Goal: Information Seeking & Learning: Learn about a topic

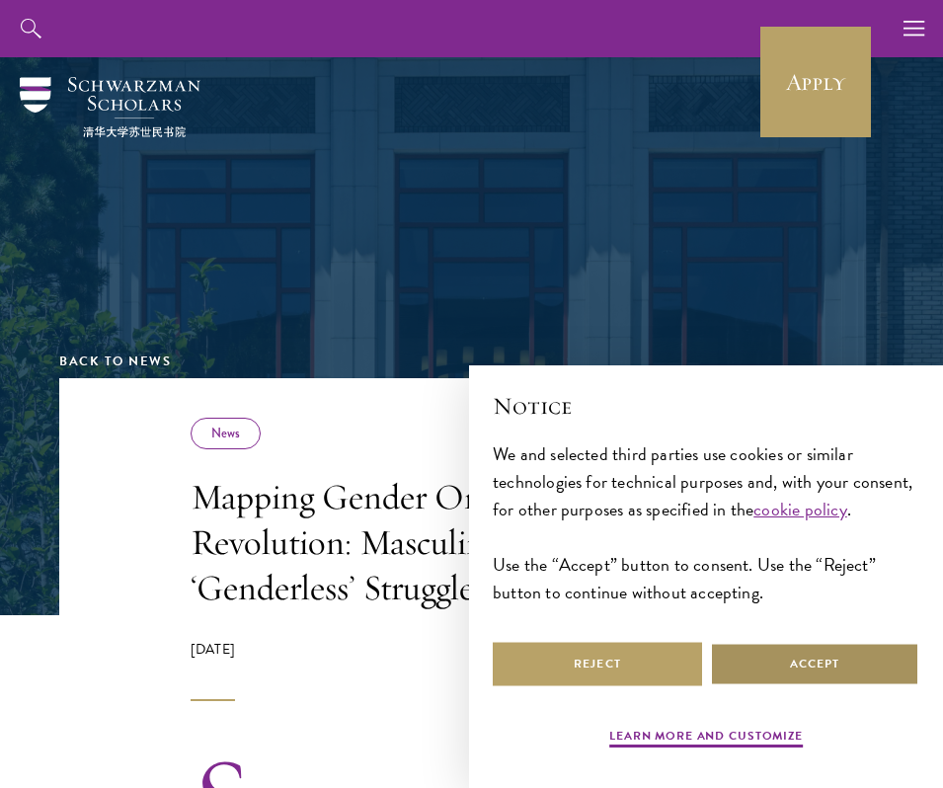
click at [773, 671] on button "Accept" at bounding box center [814, 664] width 209 height 44
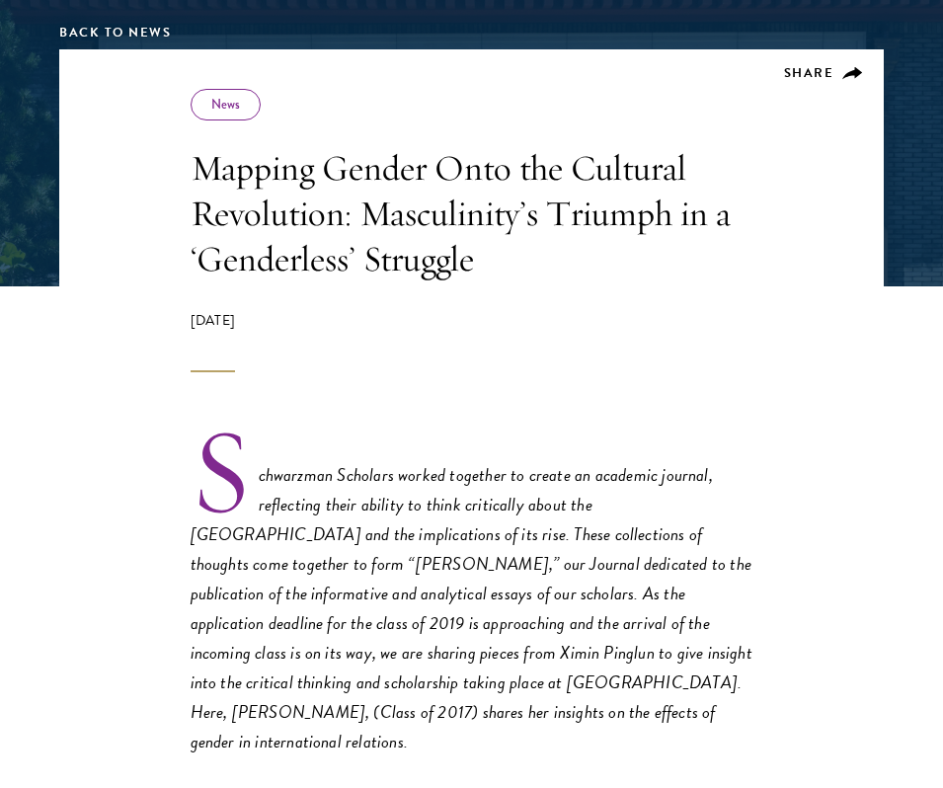
scroll to position [397, 0]
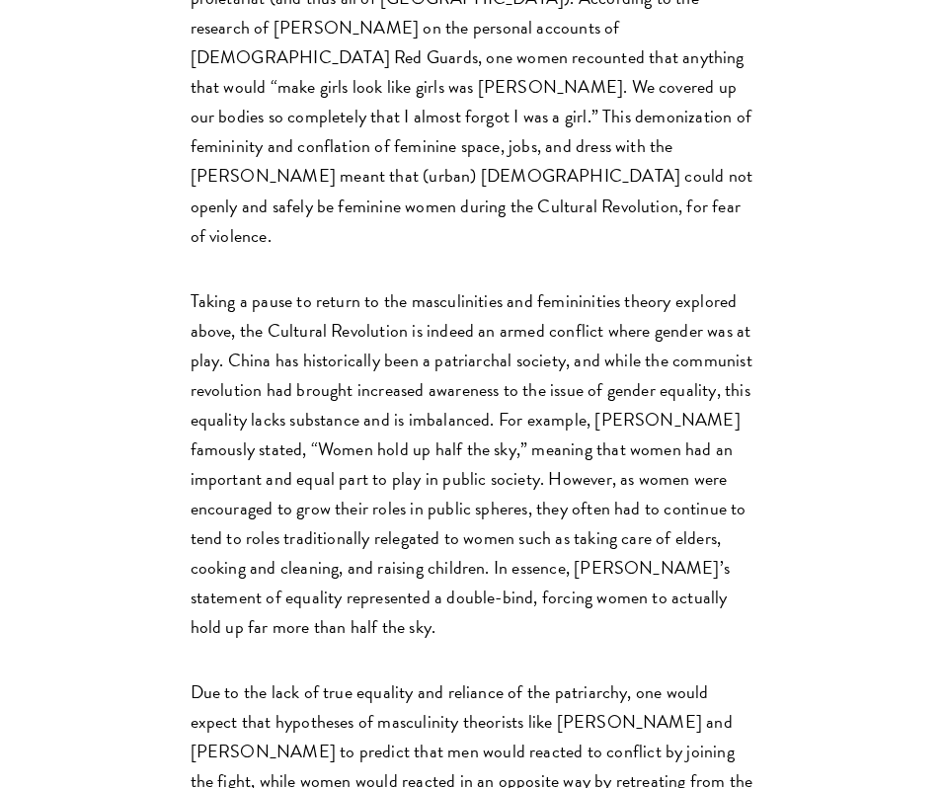
scroll to position [5297, 0]
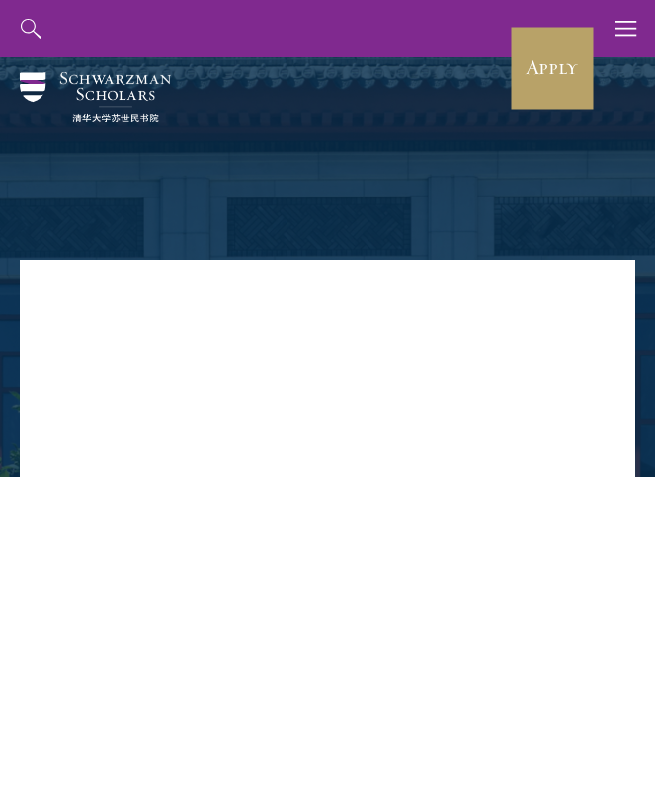
click at [271, 369] on h1 "Mapping Gender Onto the Cultural Revolution: Masculinity’s Triumph in a ‘Gender…" at bounding box center [327, 384] width 556 height 67
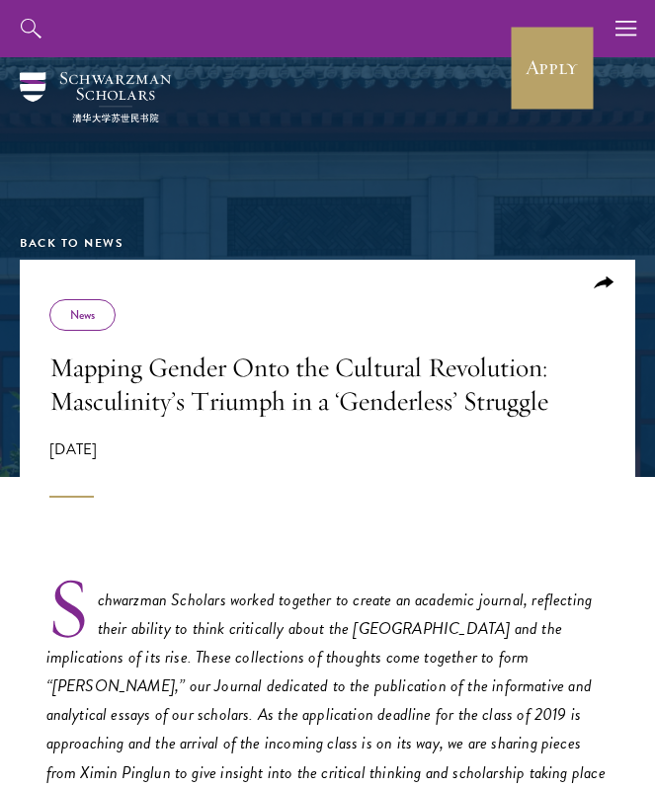
click at [332, 345] on div "Share News Mapping Gender Onto the Cultural Revolution: Masculinity’s Triumph i…" at bounding box center [327, 398] width 556 height 199
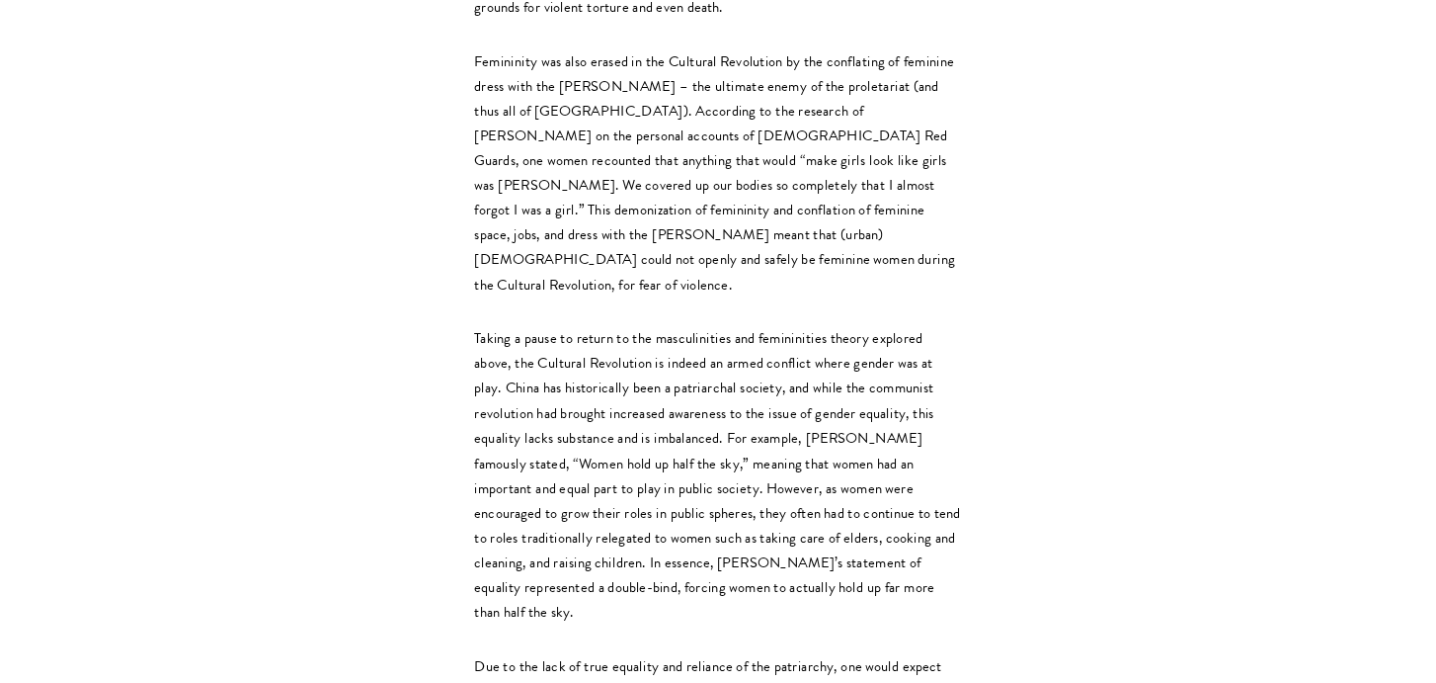
scroll to position [4646, 0]
